Goal: Navigation & Orientation: Find specific page/section

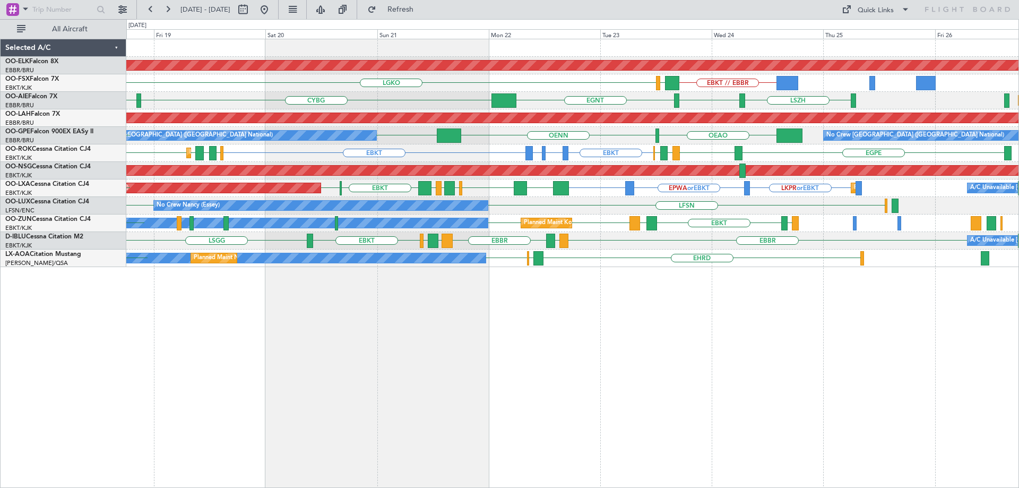
click at [638, 198] on div "Planned Maint Kortrijk-[GEOGRAPHIC_DATA] EBKT // EBBR LGAV LGKO [GEOGRAPHIC_DAT…" at bounding box center [572, 153] width 893 height 228
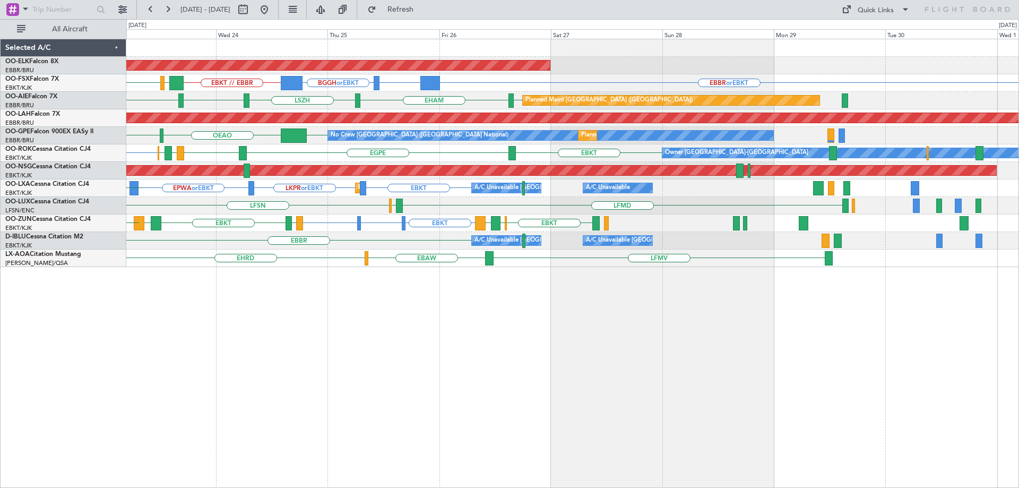
click at [394, 164] on div "Planned Maint Kortrijk-[GEOGRAPHIC_DATA] EBBR or EBKT BGBW or EBKT BGGH or EBKT…" at bounding box center [572, 153] width 893 height 228
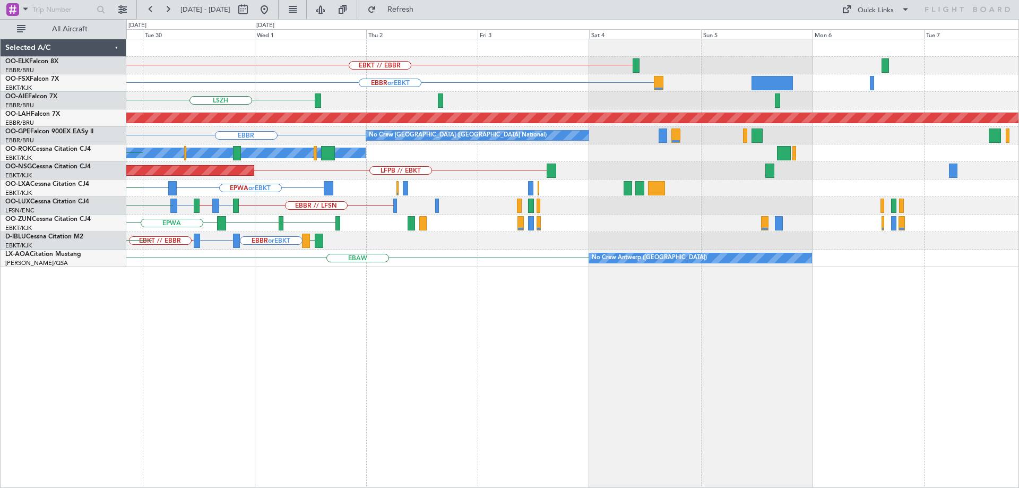
click at [513, 144] on div "Owner [GEOGRAPHIC_DATA]-[GEOGRAPHIC_DATA] EBKT" at bounding box center [572, 153] width 893 height 18
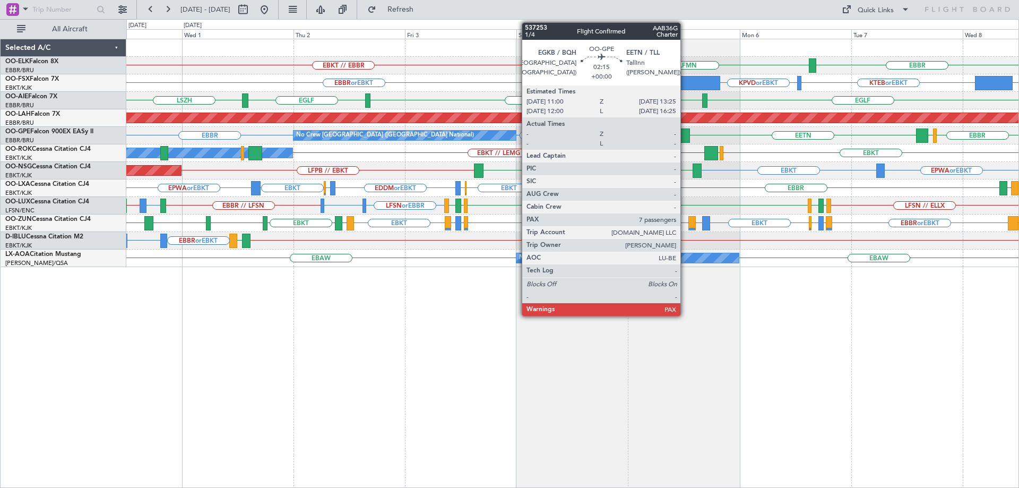
click at [685, 133] on div at bounding box center [685, 135] width 12 height 14
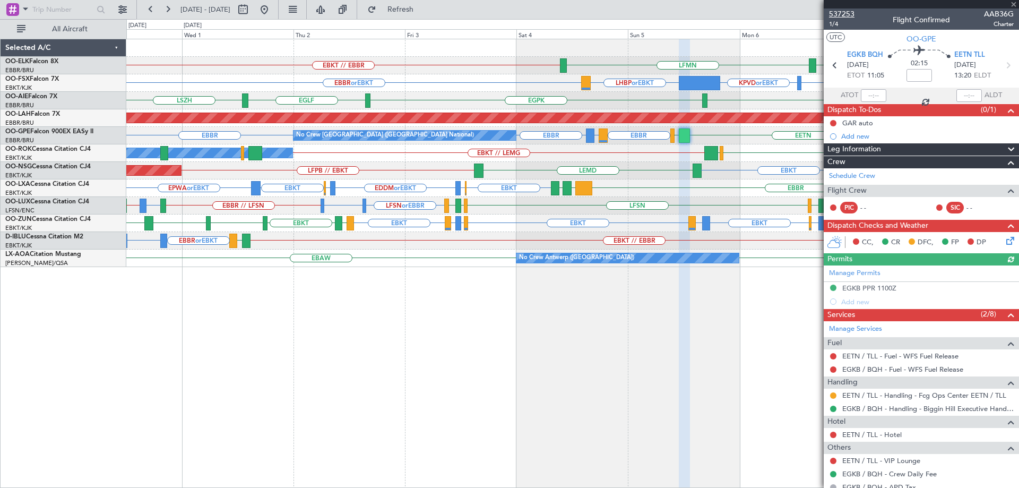
click at [846, 13] on span "537253" at bounding box center [841, 13] width 25 height 11
drag, startPoint x: 1015, startPoint y: 3, endPoint x: 972, endPoint y: 15, distance: 45.4
click at [1016, 2] on span at bounding box center [1014, 5] width 11 height 10
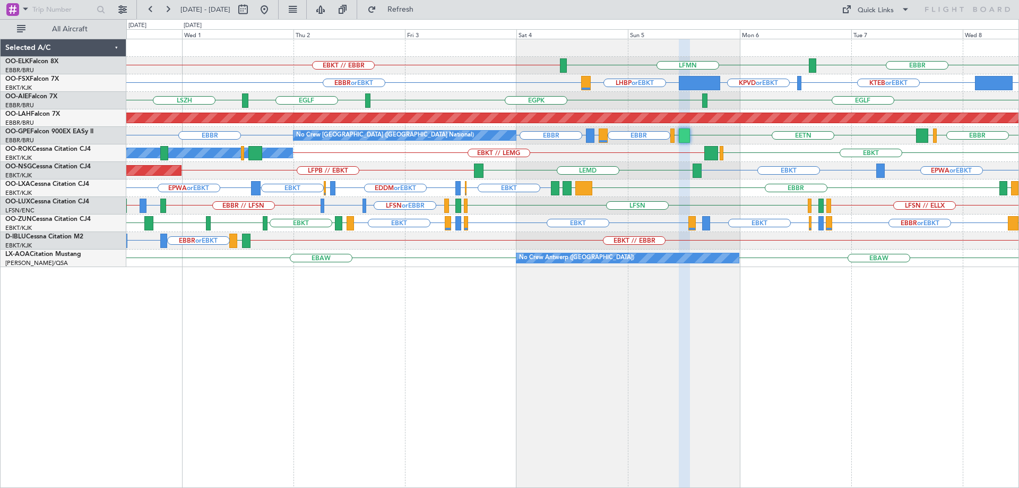
type input "0"
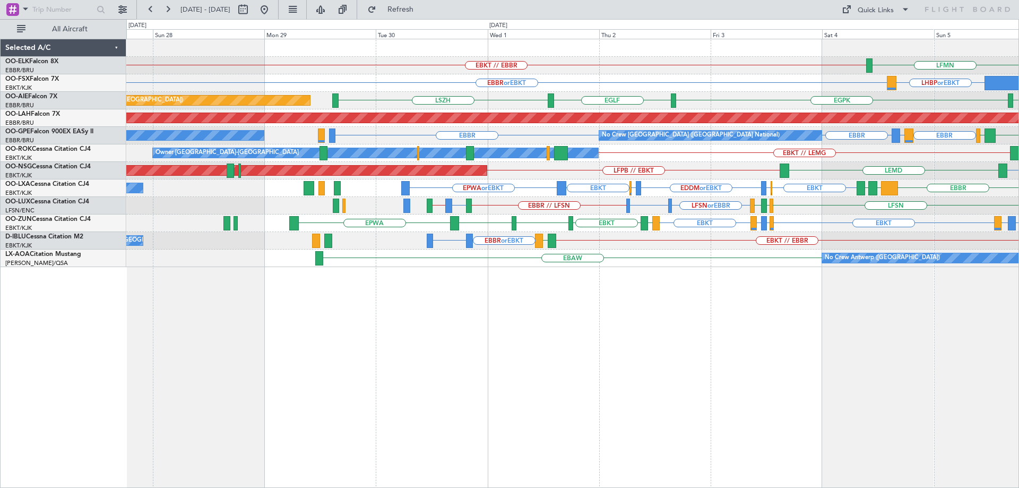
click at [544, 214] on div "LFSN or EBBR LIMC or EBBR EBBR // LFSN LFSN or LIME LIME // LEBL LFSN LFPB LFMN…" at bounding box center [572, 206] width 893 height 18
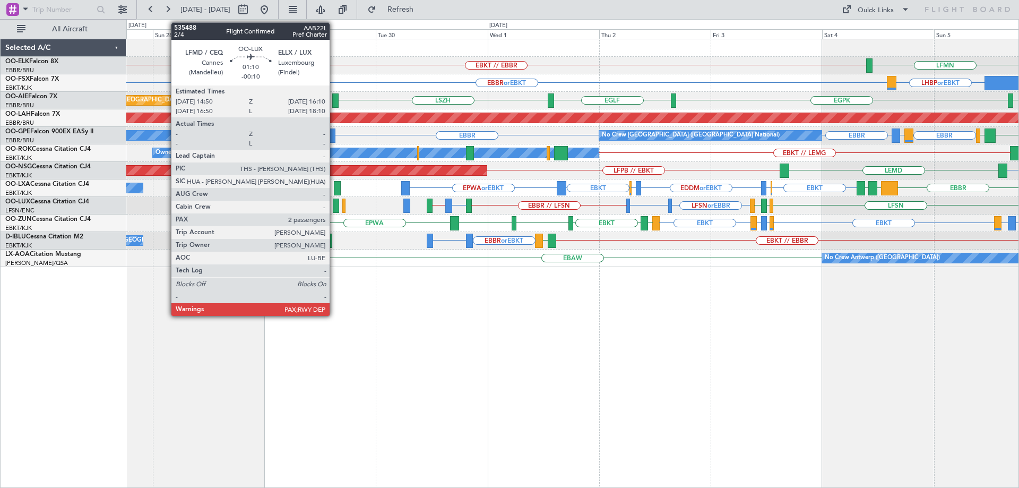
click at [863, 211] on div "LFSN or EBBR LIMC or EBBR EBBR // LFSN LFSN or LIME LIME // LEBL LFSN LFPB LFMN…" at bounding box center [572, 206] width 893 height 18
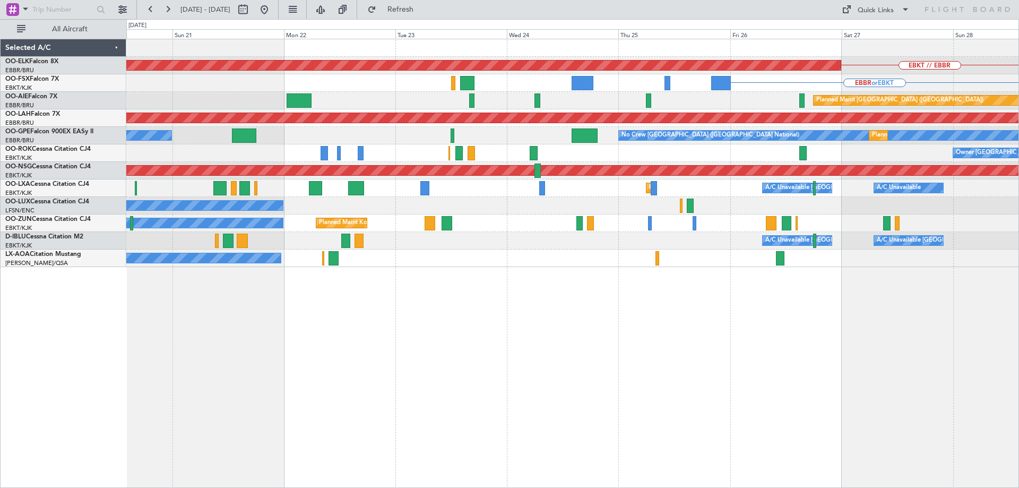
click at [656, 201] on div "No Crew [PERSON_NAME] ([PERSON_NAME]) LIME // LEBL" at bounding box center [572, 206] width 893 height 18
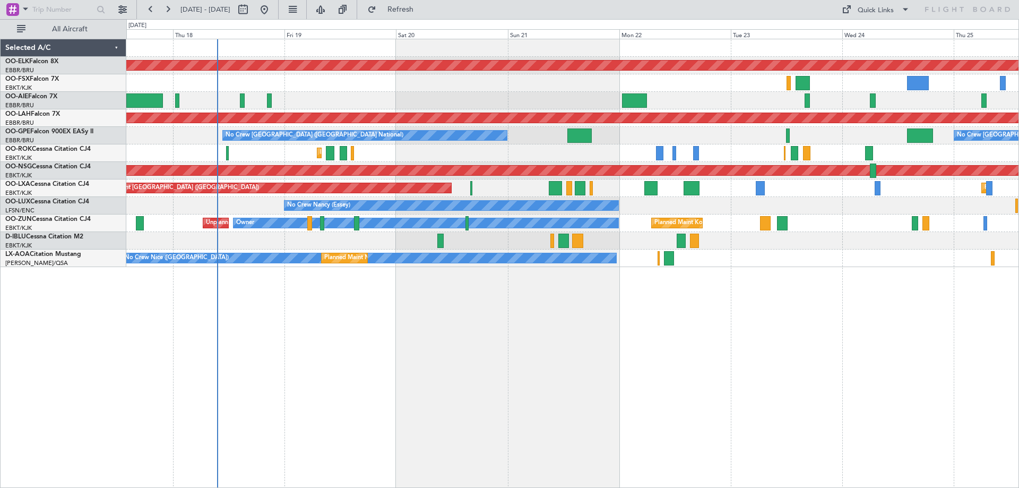
click at [666, 239] on div "Planned Maint Kortrijk-[GEOGRAPHIC_DATA] EBKT // EBBR AOG Maint [GEOGRAPHIC_DAT…" at bounding box center [572, 153] width 893 height 228
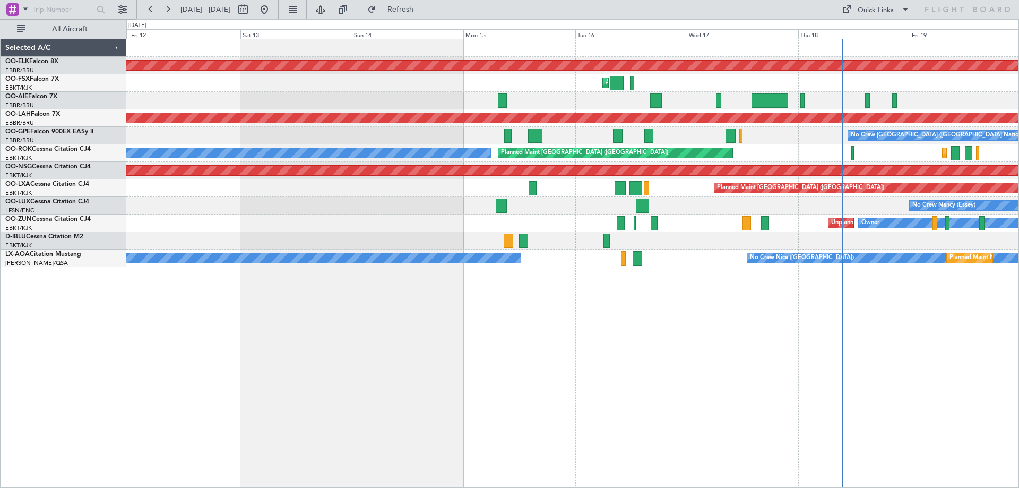
click at [1019, 143] on html "[DATE] - [DATE] Refresh Quick Links All Aircraft Planned Maint [GEOGRAPHIC_DATA…" at bounding box center [509, 244] width 1019 height 488
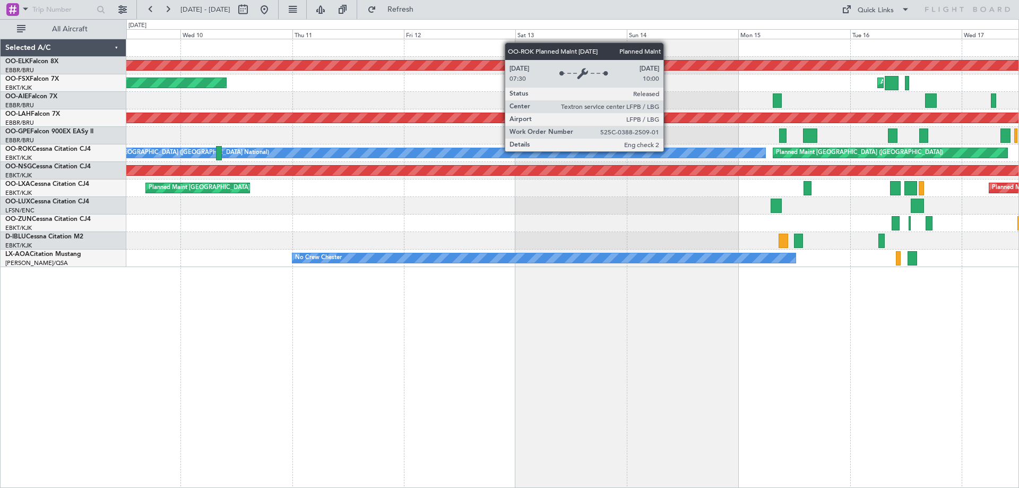
click at [969, 145] on div "Planned Maint [GEOGRAPHIC_DATA] ([GEOGRAPHIC_DATA]) A/C Unavailable [GEOGRAPHIC…" at bounding box center [572, 153] width 893 height 18
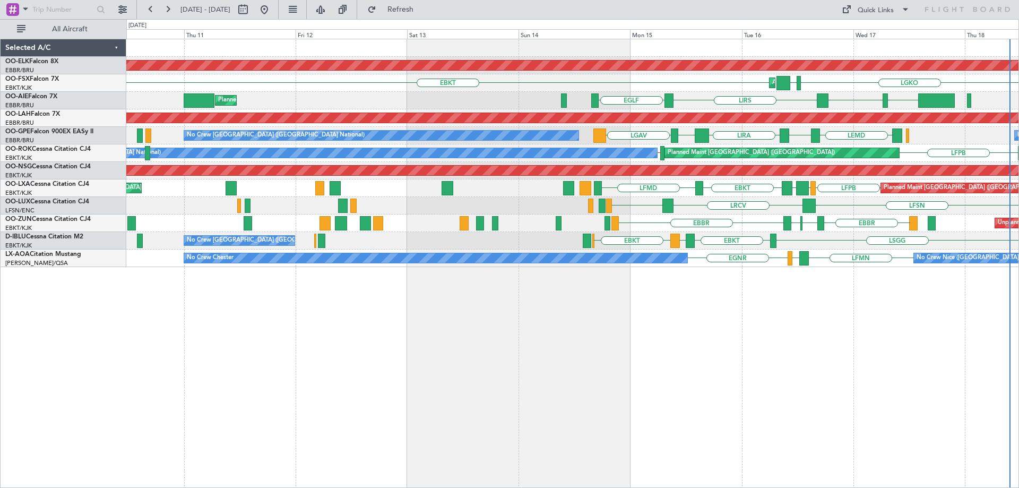
click at [194, 188] on div "Planned Maint [GEOGRAPHIC_DATA] ([GEOGRAPHIC_DATA] National) LFMD EBKT LEPA [GE…" at bounding box center [572, 188] width 893 height 18
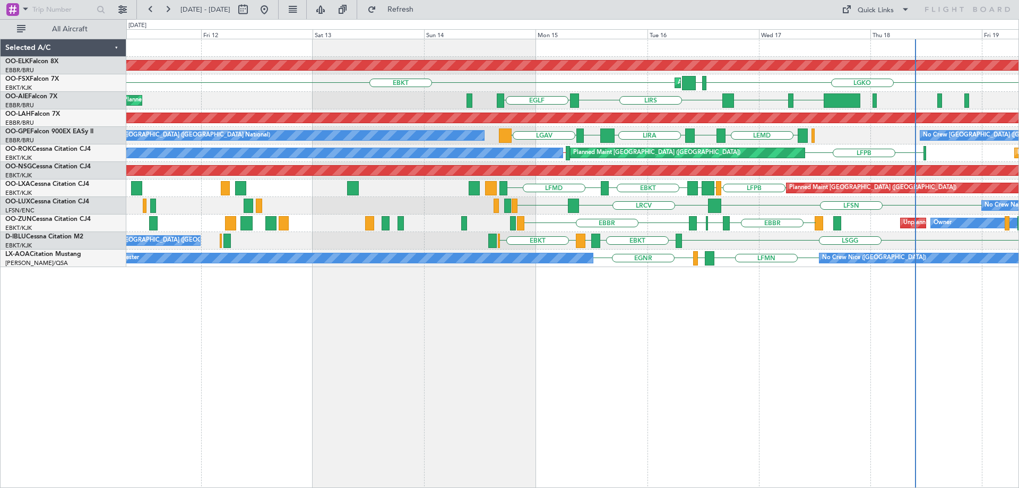
click at [325, 181] on div "LFMD EBKT LEPA [GEOGRAPHIC_DATA] LFPB Planned Maint [GEOGRAPHIC_DATA] ([GEOGRAP…" at bounding box center [572, 188] width 893 height 18
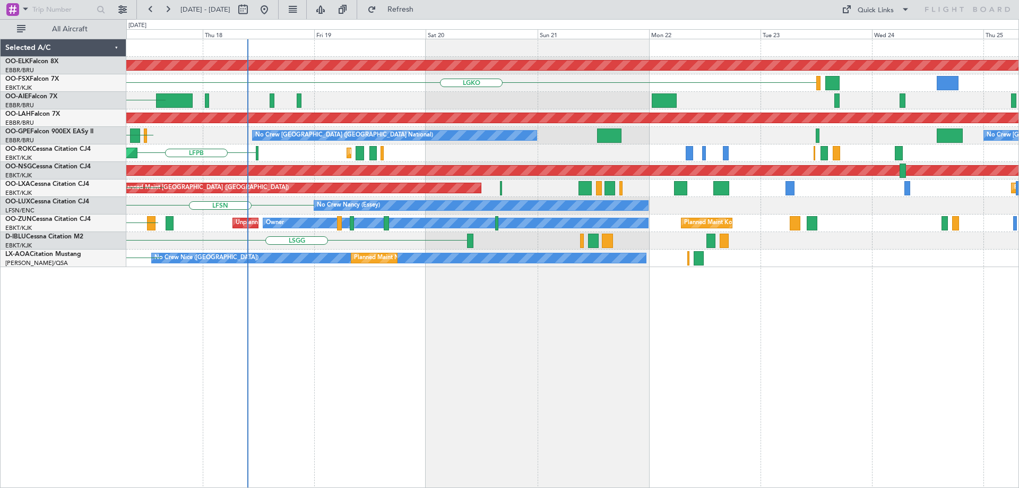
click at [442, 177] on div "Planned Maint [GEOGRAPHIC_DATA] ([GEOGRAPHIC_DATA])" at bounding box center [572, 171] width 893 height 18
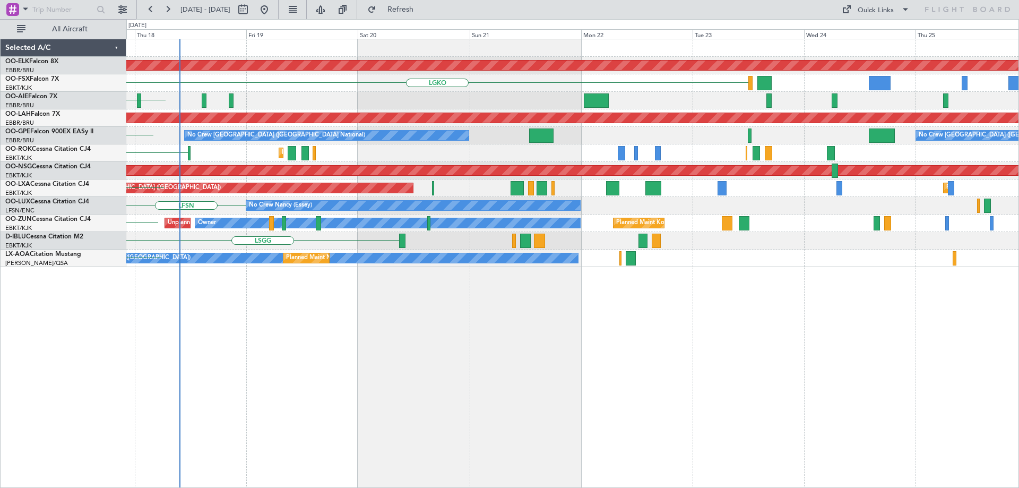
click at [599, 182] on div "Planned Maint Kortrijk-[GEOGRAPHIC_DATA] LGKO LGAV LGAV AOG Maint [GEOGRAPHIC_D…" at bounding box center [572, 153] width 893 height 228
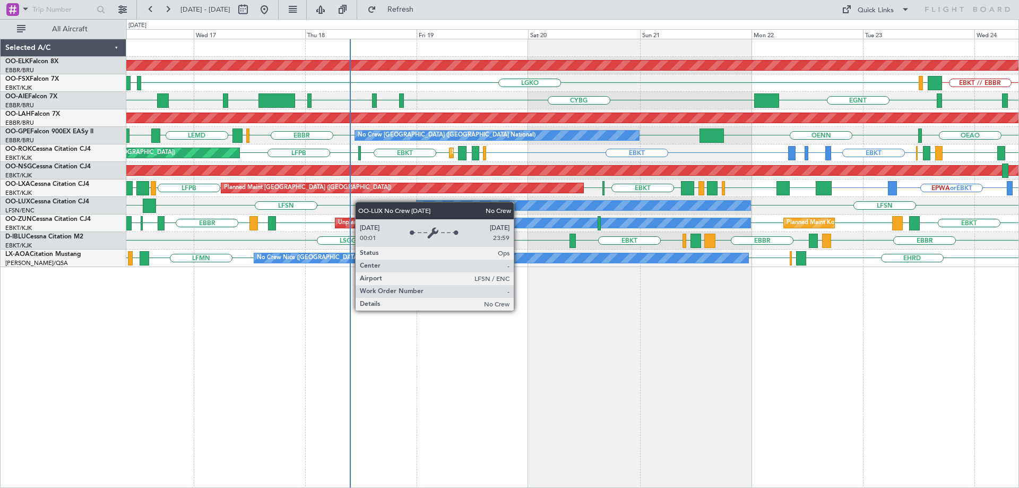
click at [454, 209] on div "No Crew [PERSON_NAME] ([PERSON_NAME]) LFSN LRCV LFSN" at bounding box center [572, 206] width 893 height 18
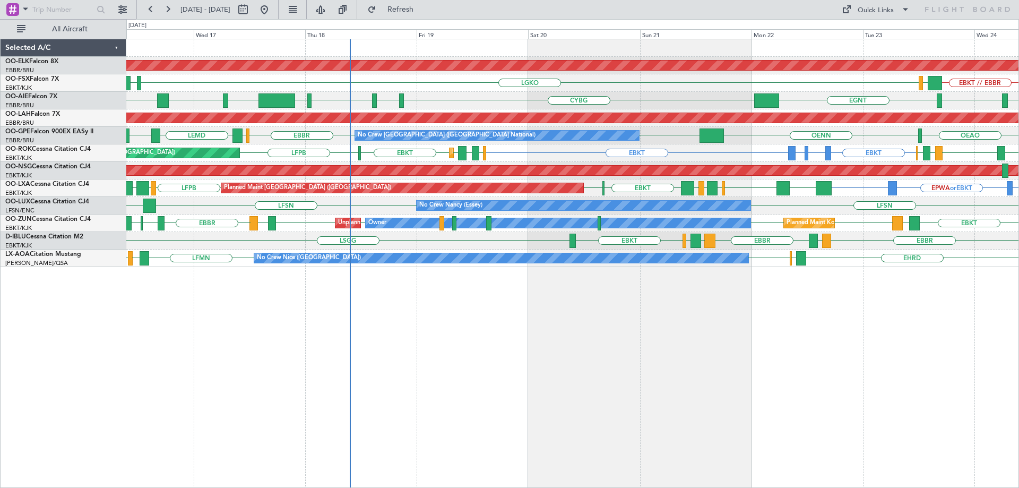
click at [784, 189] on div "Planned Maint [GEOGRAPHIC_DATA] ([GEOGRAPHIC_DATA]) LKPR or EBKT EPWA or EBKT E…" at bounding box center [572, 188] width 893 height 18
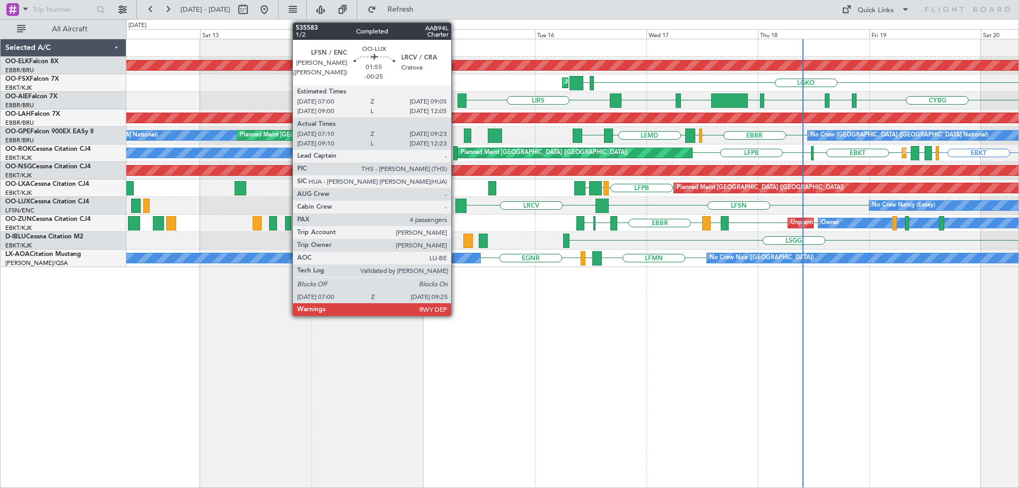
click at [799, 207] on div "No Crew [PERSON_NAME] ([PERSON_NAME]) LFSN LRCV LFSN" at bounding box center [572, 206] width 893 height 18
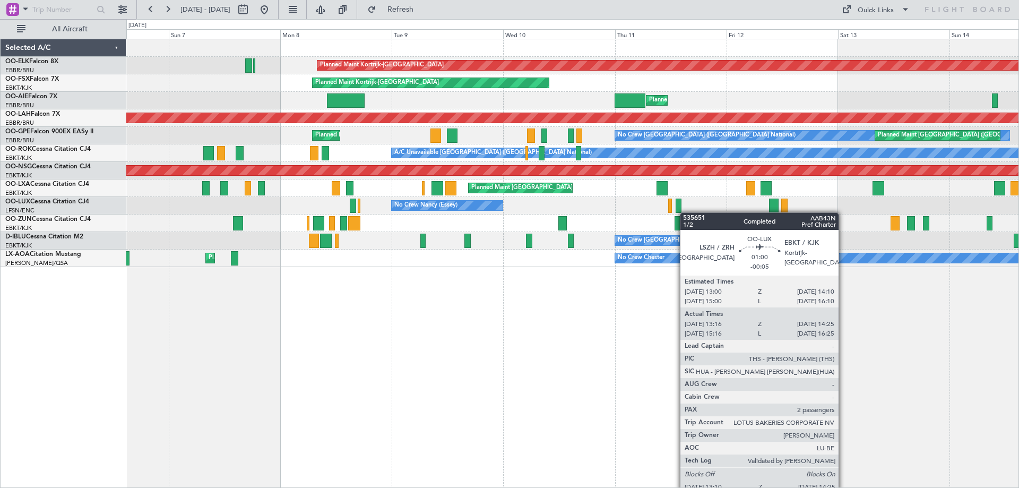
click at [518, 211] on div "No Crew [PERSON_NAME] ([PERSON_NAME]) LRCV" at bounding box center [572, 206] width 893 height 18
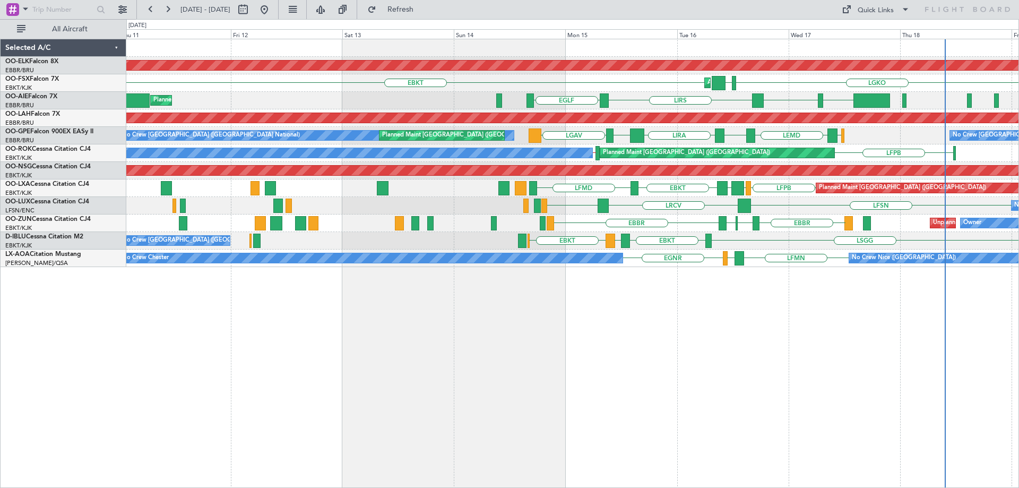
click at [428, 199] on div "Planned Maint Kortrijk-[GEOGRAPHIC_DATA] AOG Maint [GEOGRAPHIC_DATA]-[GEOGRAPHI…" at bounding box center [572, 153] width 893 height 228
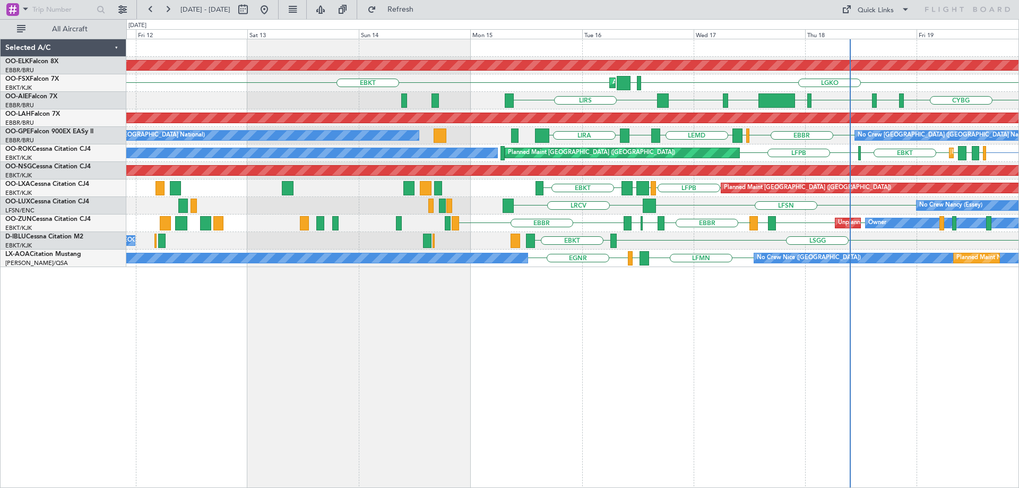
click at [848, 199] on div "Planned Maint Kortrijk-[GEOGRAPHIC_DATA] AOG Maint [GEOGRAPHIC_DATA]-[GEOGRAPHI…" at bounding box center [572, 153] width 893 height 228
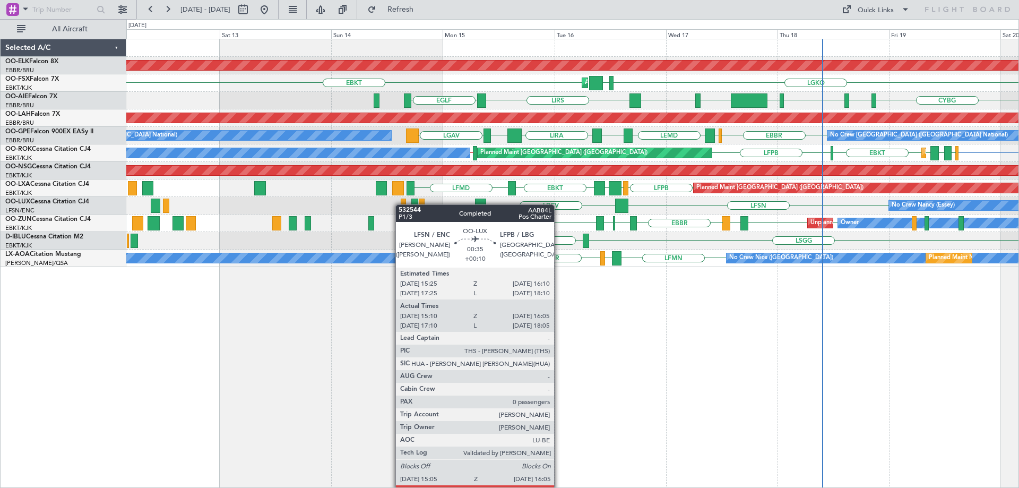
click at [401, 204] on div at bounding box center [403, 206] width 5 height 14
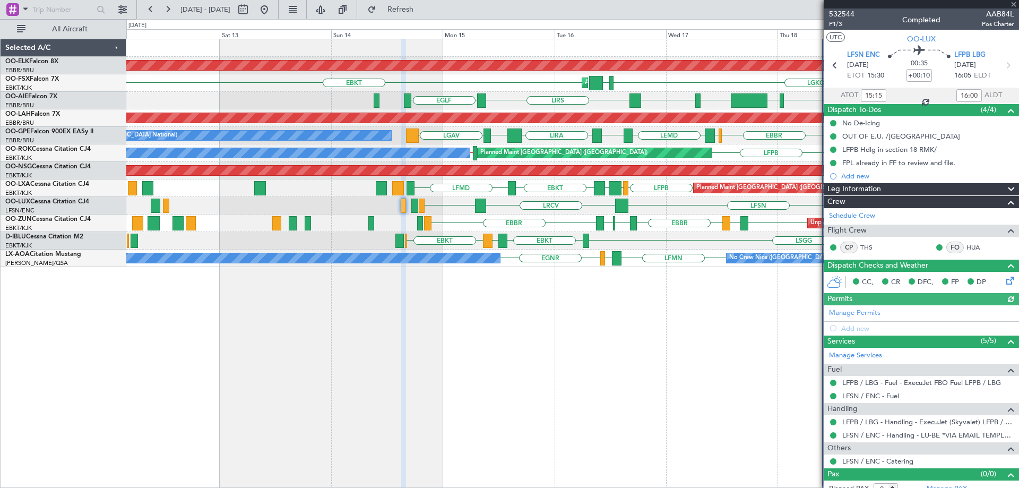
click at [1014, 4] on div at bounding box center [921, 4] width 195 height 8
click at [1014, 3] on span at bounding box center [1014, 5] width 11 height 10
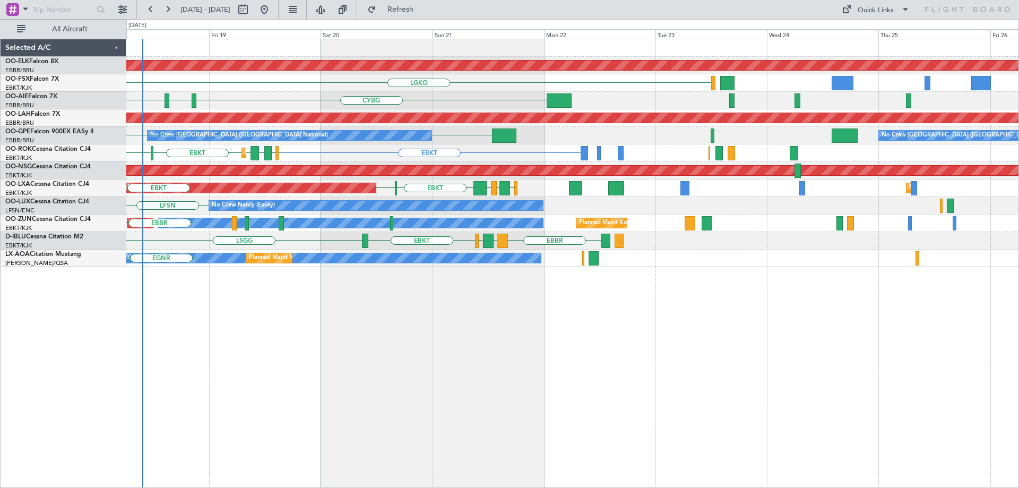
click at [428, 186] on div "Planned Maint Kortrijk-[GEOGRAPHIC_DATA] LGKO LGAV LGAV AOG Maint [GEOGRAPHIC_D…" at bounding box center [572, 153] width 893 height 228
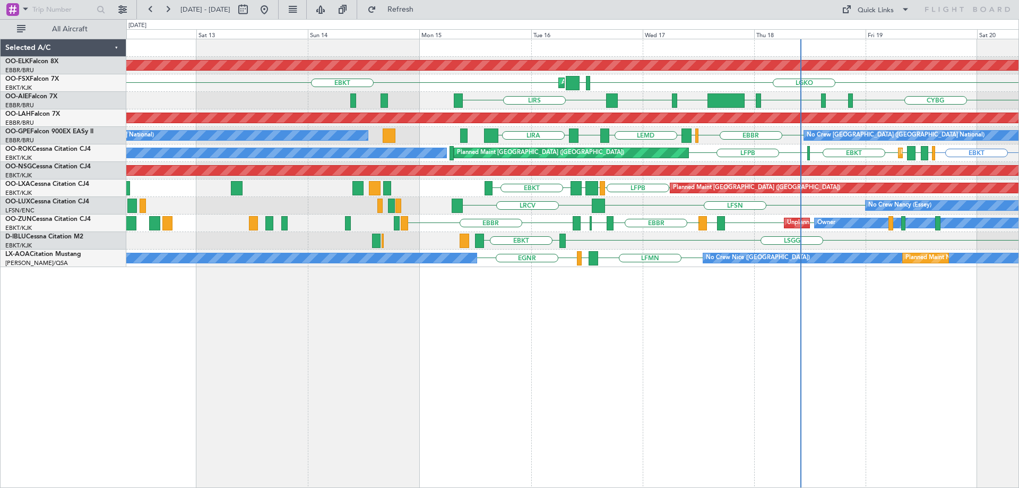
click at [732, 179] on div "Planned Maint Kortrijk-[GEOGRAPHIC_DATA] AOG Maint [GEOGRAPHIC_DATA]-[GEOGRAPHI…" at bounding box center [572, 153] width 893 height 228
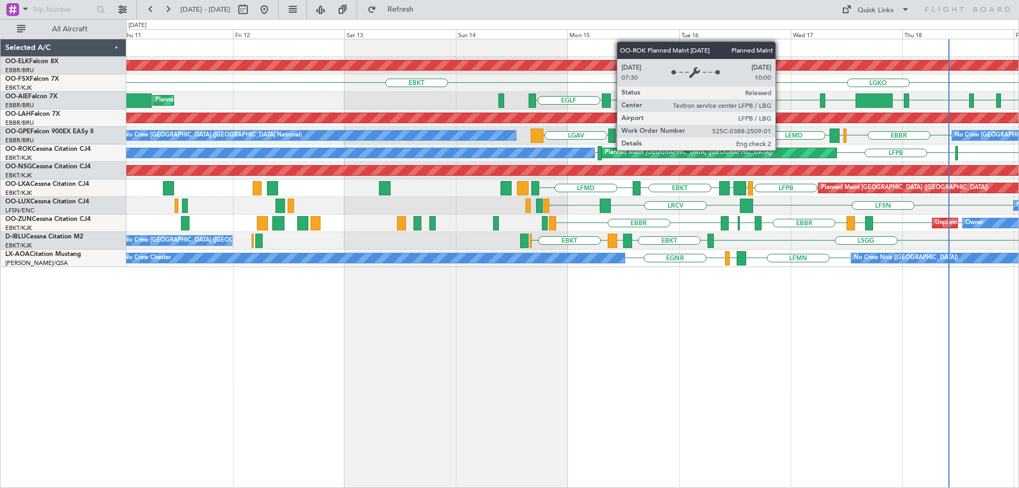
click at [436, 173] on div "Planned Maint Kortrijk-[GEOGRAPHIC_DATA] AOG Maint [GEOGRAPHIC_DATA]-[GEOGRAPHI…" at bounding box center [572, 153] width 893 height 228
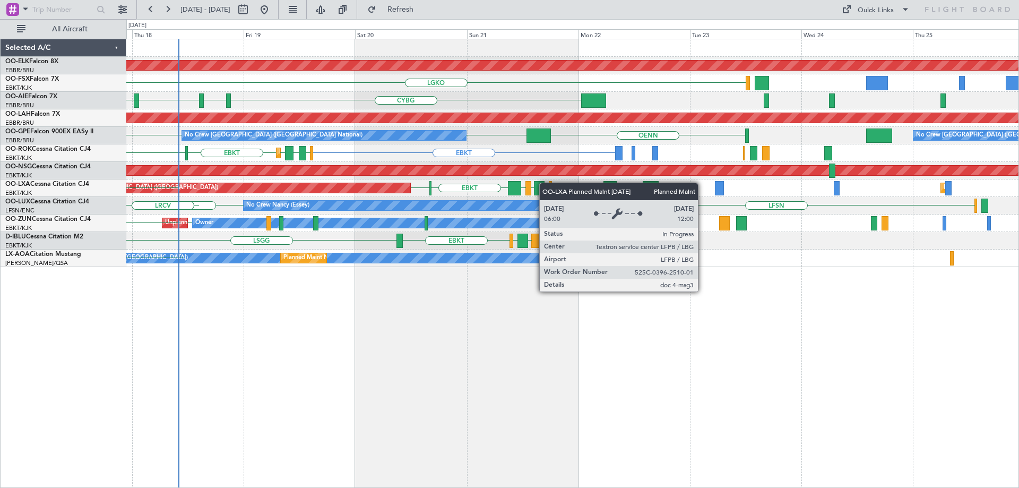
click at [345, 191] on div "Planned Maint Kortrijk-[GEOGRAPHIC_DATA] LGKO LGAV LGAV AOG Maint [GEOGRAPHIC_D…" at bounding box center [572, 153] width 893 height 228
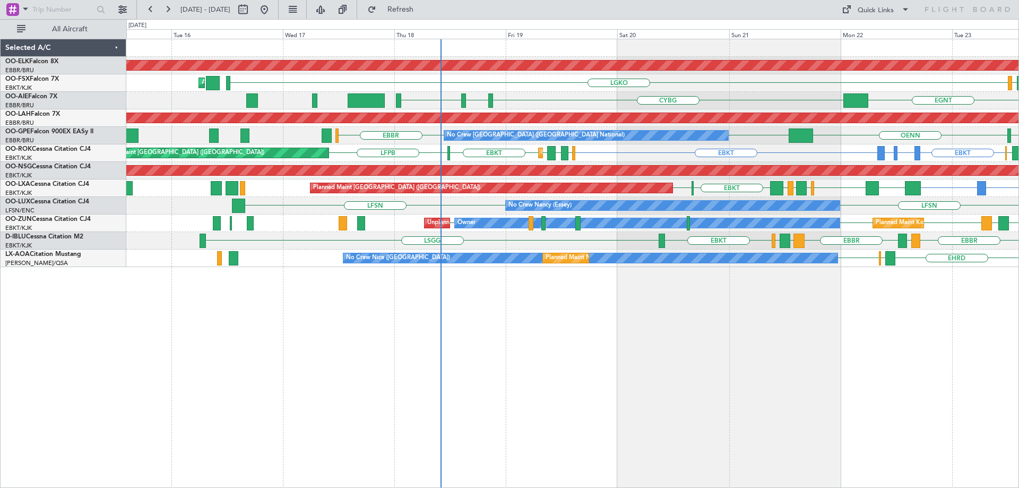
click at [646, 182] on div "Planned Maint [GEOGRAPHIC_DATA] ([GEOGRAPHIC_DATA]) EBKT EGGW LPCS [GEOGRAPHIC_…" at bounding box center [572, 188] width 893 height 18
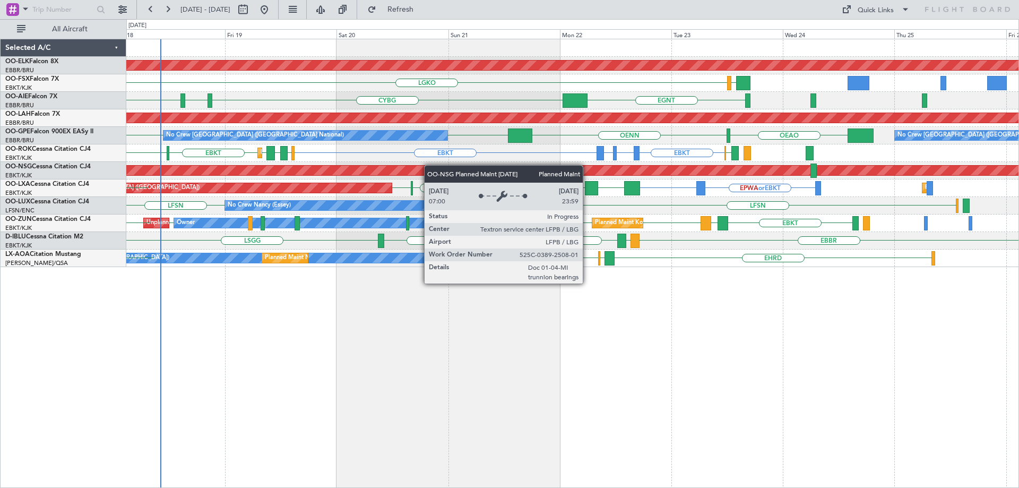
click at [430, 165] on div "Planned Maint Kortrijk-[GEOGRAPHIC_DATA] LGAV LGKO LGAV LGAV AOG Maint [GEOGRAP…" at bounding box center [572, 153] width 893 height 228
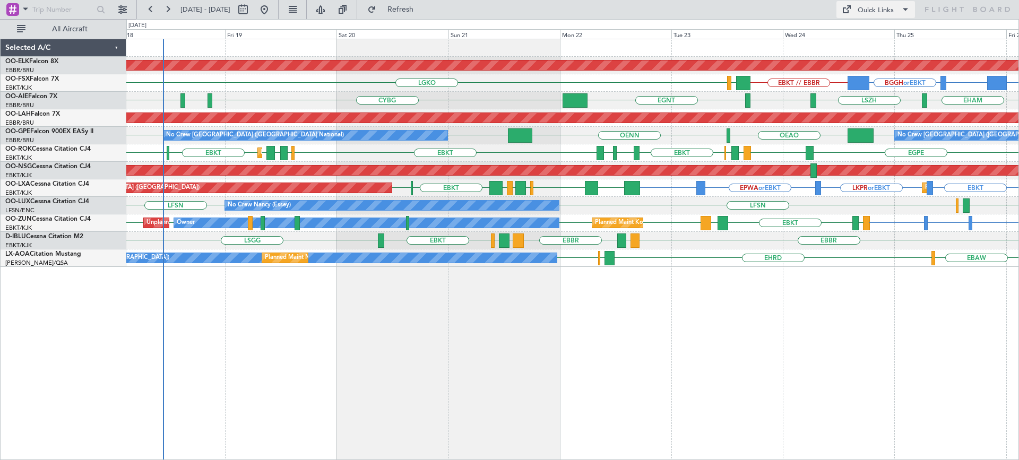
click at [878, 8] on div "Quick Links" at bounding box center [876, 10] width 36 height 11
click at [877, 34] on button "Trip Builder" at bounding box center [877, 34] width 80 height 25
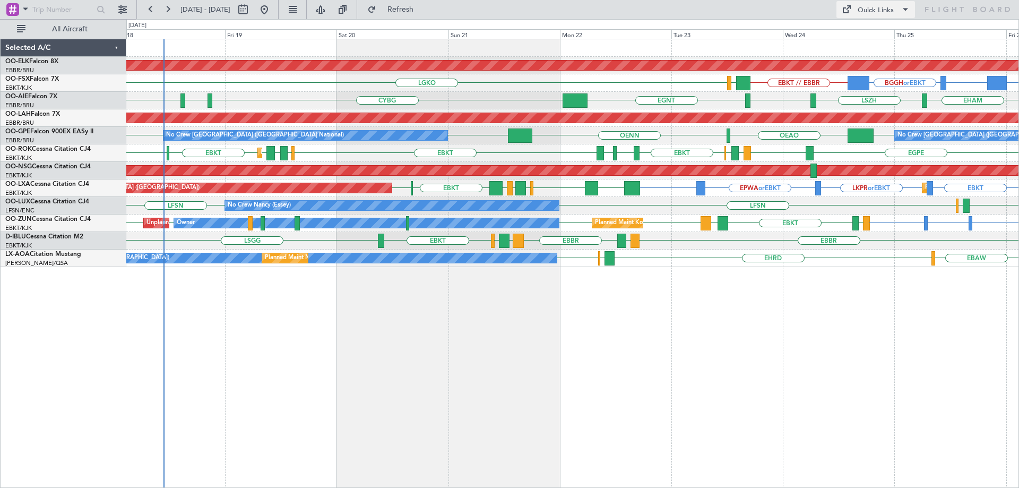
click at [879, 9] on div "Quick Links" at bounding box center [876, 10] width 36 height 11
click at [869, 33] on button "Trip Builder" at bounding box center [877, 34] width 80 height 25
